Goal: Task Accomplishment & Management: Manage account settings

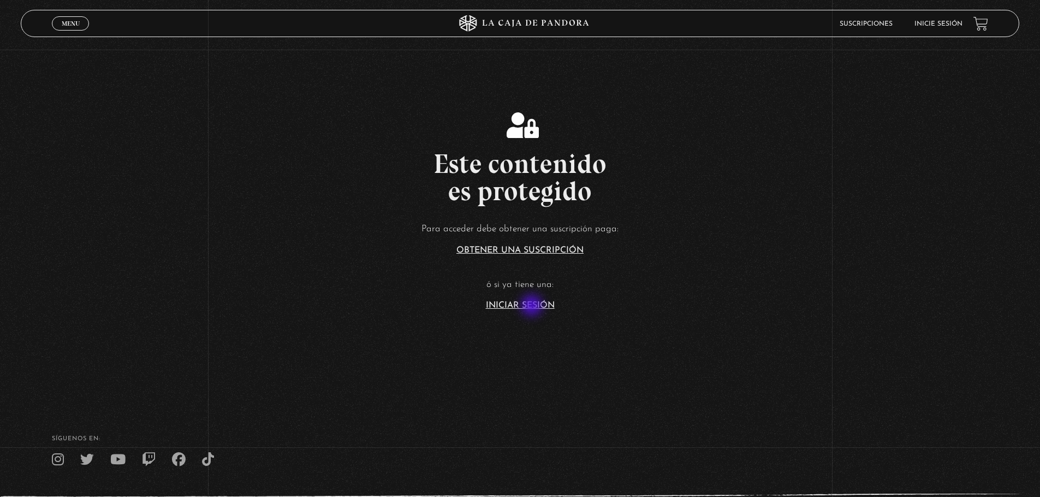
click at [533, 307] on link "Iniciar Sesión" at bounding box center [520, 305] width 69 height 9
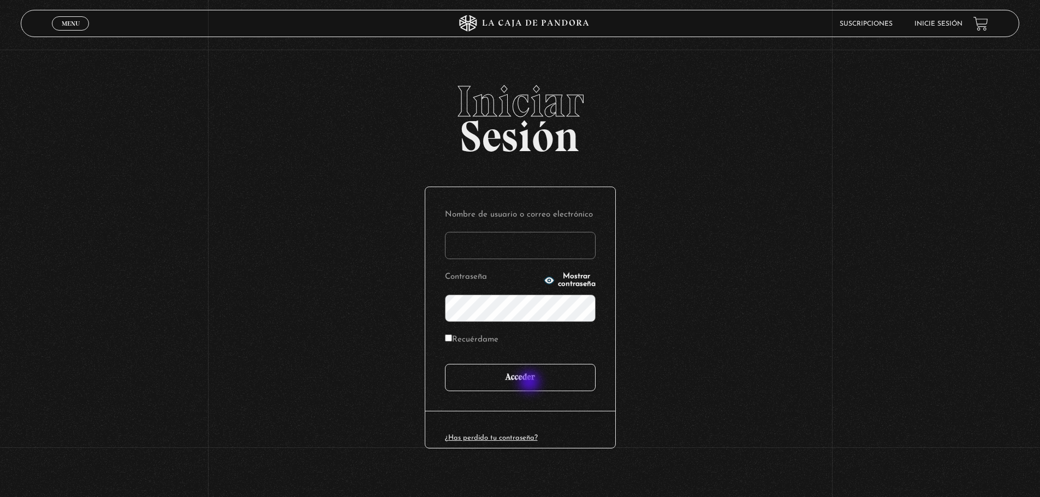
type input "[EMAIL_ADDRESS][DOMAIN_NAME]"
click at [531, 383] on input "Acceder" at bounding box center [520, 377] width 151 height 27
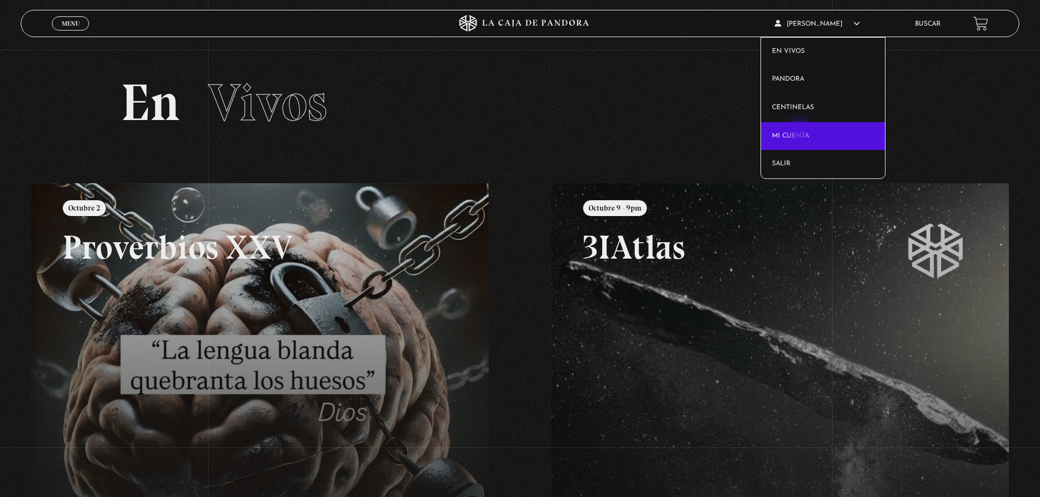
click at [801, 133] on link "Mi cuenta" at bounding box center [823, 136] width 124 height 28
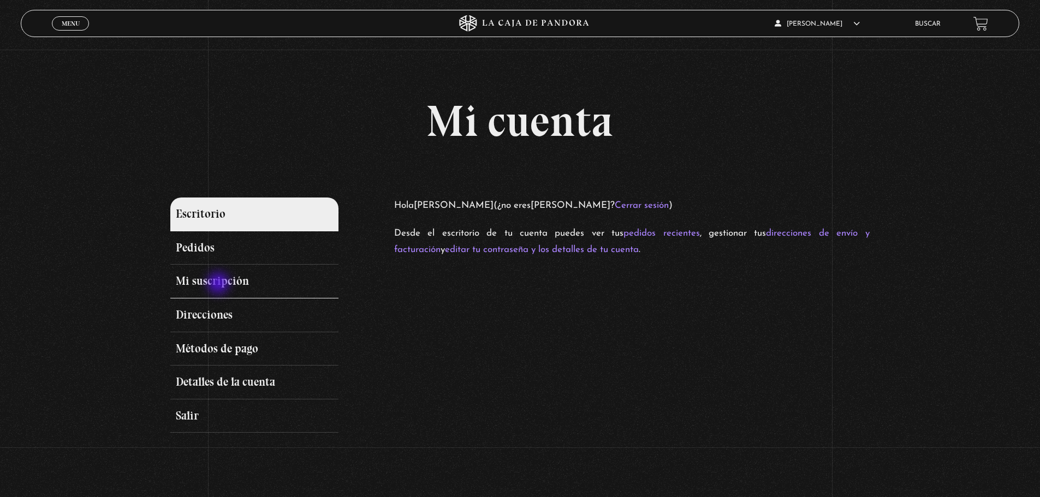
click at [219, 284] on link "Mi suscripción" at bounding box center [254, 282] width 168 height 34
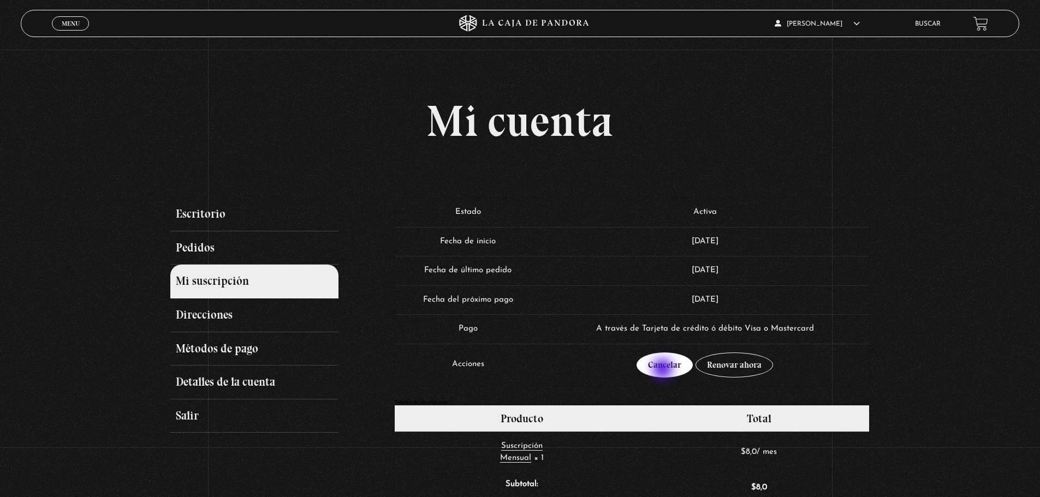
click at [664, 370] on link "Cancelar" at bounding box center [664, 365] width 56 height 25
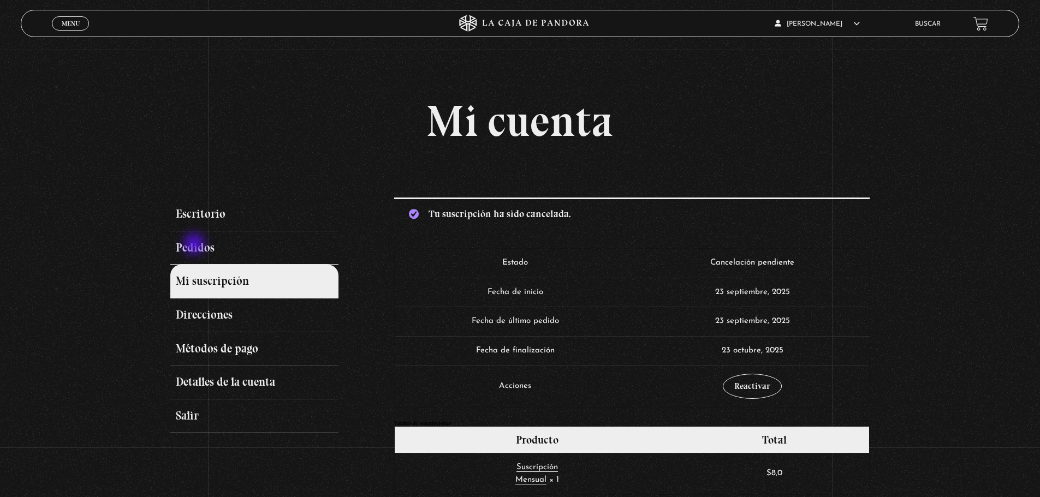
click at [195, 245] on link "Pedidos" at bounding box center [254, 248] width 168 height 34
click at [206, 217] on link "Escritorio" at bounding box center [254, 215] width 168 height 34
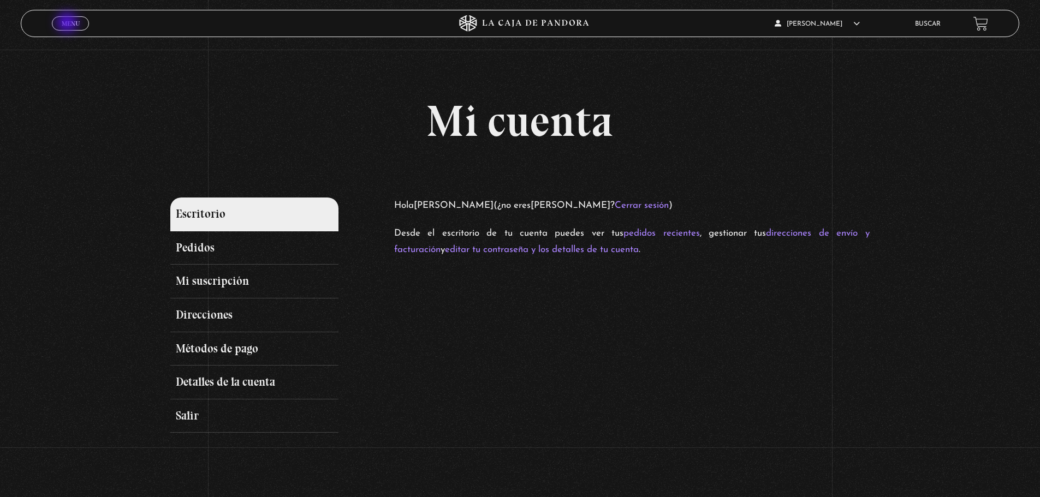
click at [68, 23] on span "Menu" at bounding box center [71, 23] width 18 height 7
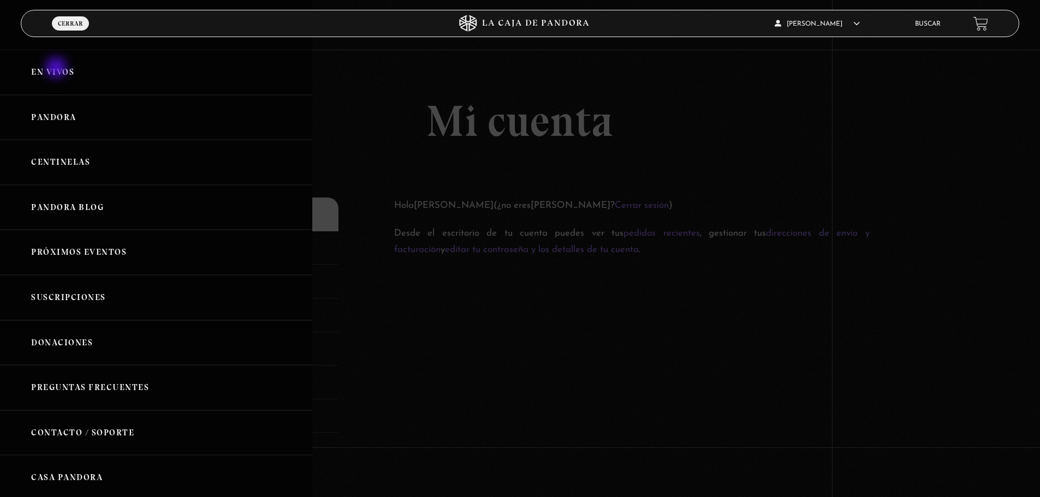
click at [57, 69] on link "En vivos" at bounding box center [156, 72] width 312 height 45
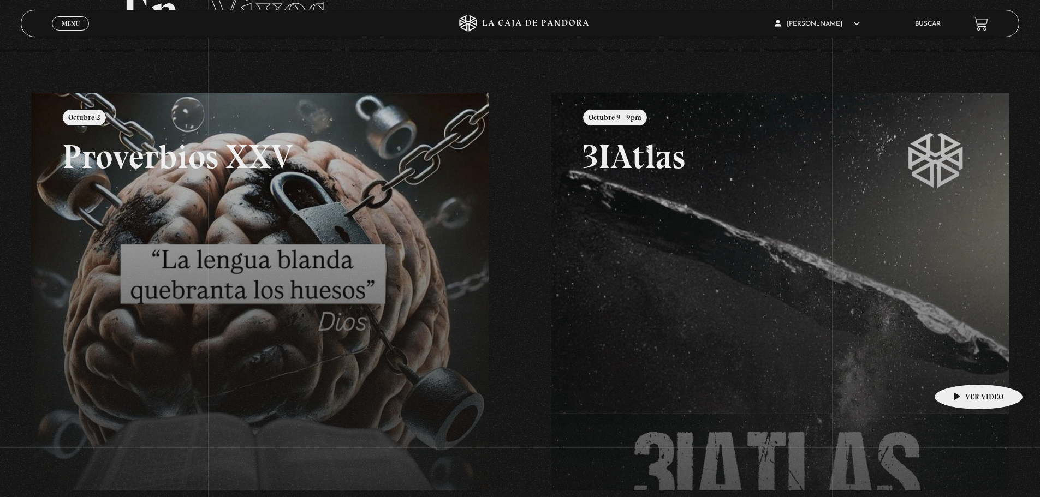
scroll to position [87, 0]
